Goal: Information Seeking & Learning: Learn about a topic

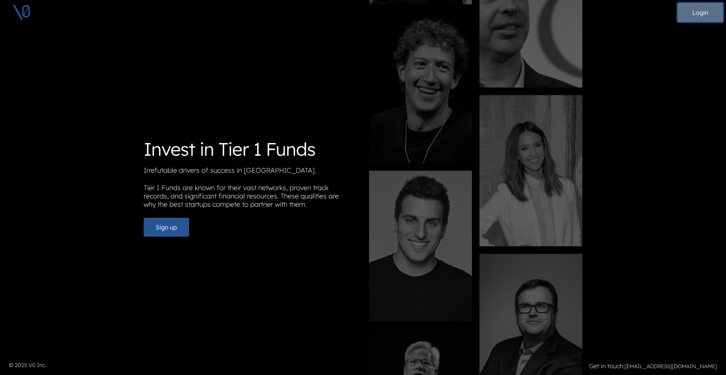
click at [704, 17] on button "Login" at bounding box center [699, 12] width 45 height 19
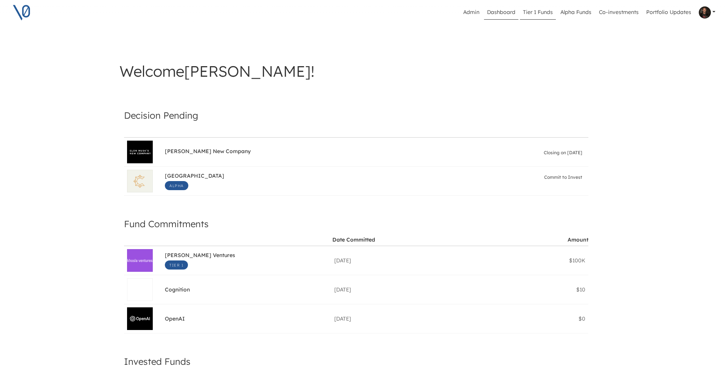
click at [534, 13] on link "Tier 1 Funds" at bounding box center [538, 12] width 36 height 14
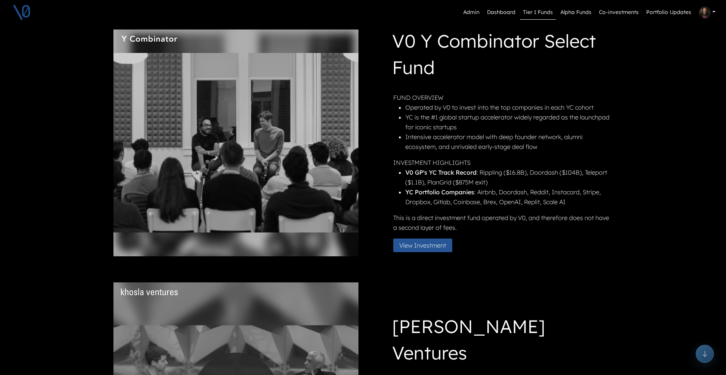
scroll to position [19, 0]
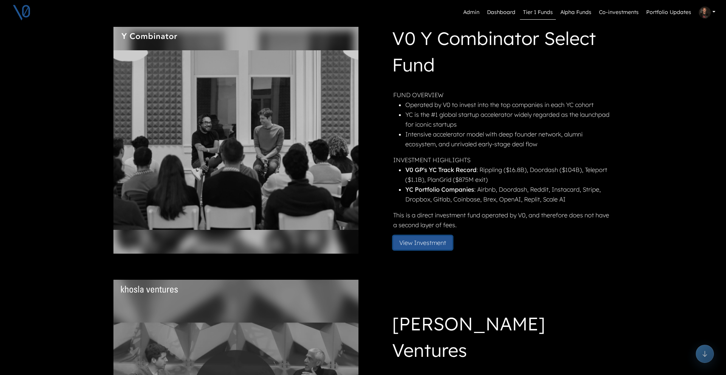
click at [421, 243] on button "View Investment" at bounding box center [422, 243] width 59 height 14
